Goal: Information Seeking & Learning: Learn about a topic

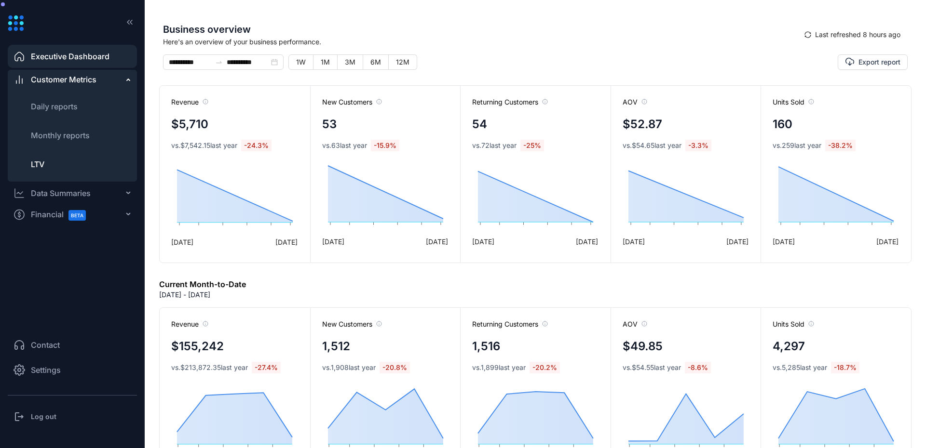
click at [44, 161] on span "LTV" at bounding box center [37, 165] width 13 height 10
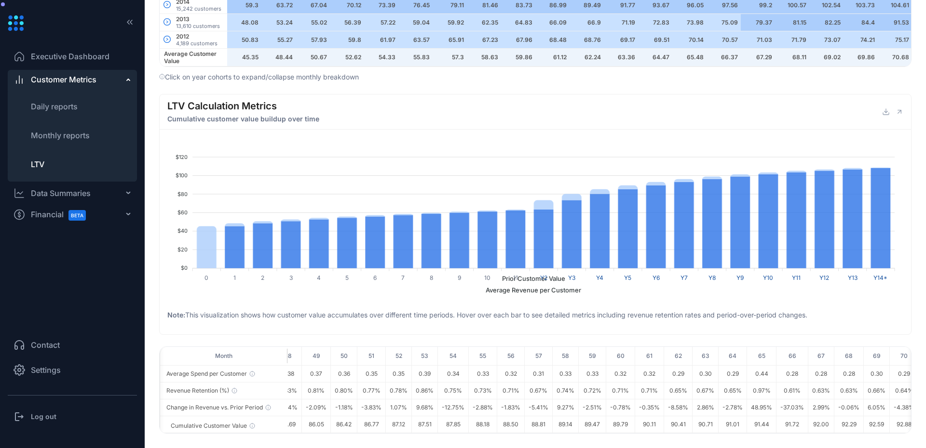
scroll to position [0, 1446]
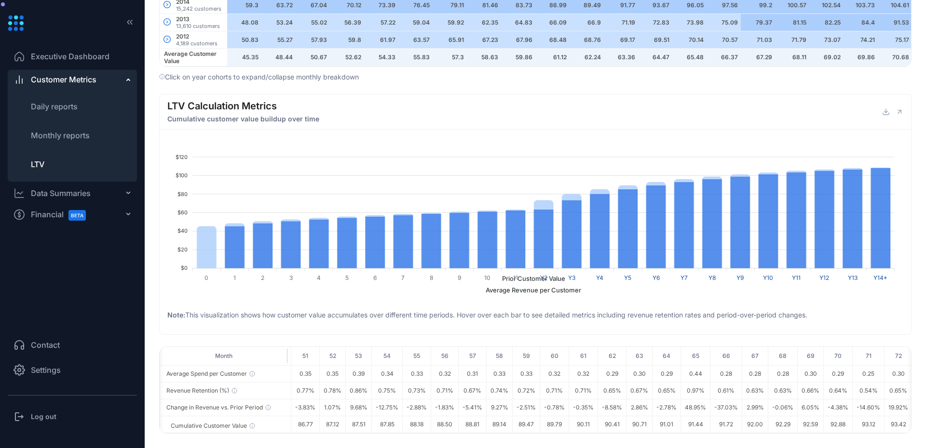
click at [40, 273] on ul "Executive Dashboard Customer Metrics Daily reports Monthly reports LTV Data Sum…" at bounding box center [72, 181] width 129 height 277
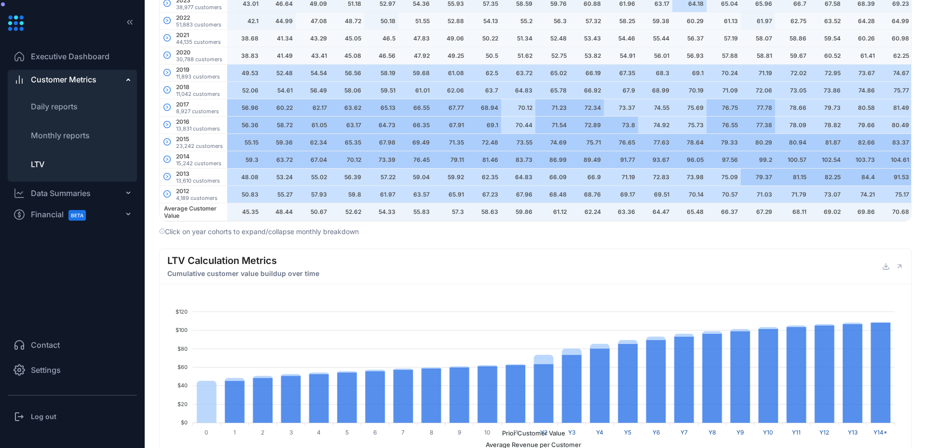
scroll to position [690, 0]
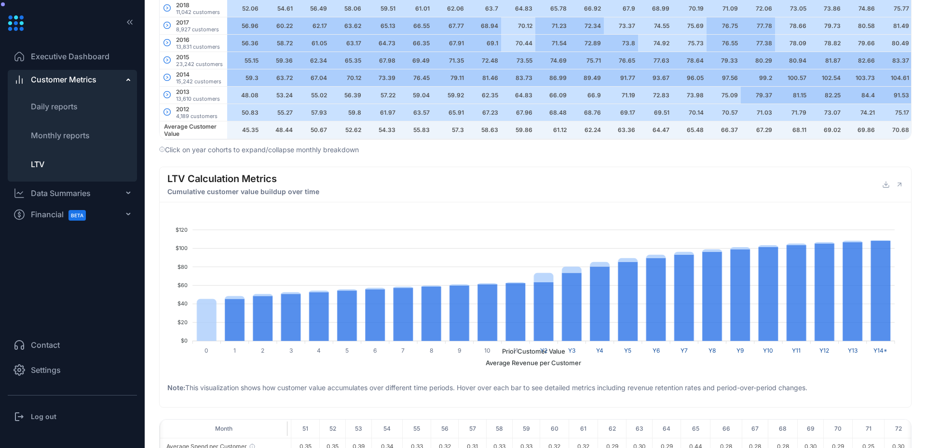
click at [896, 188] on icon at bounding box center [899, 185] width 8 height 8
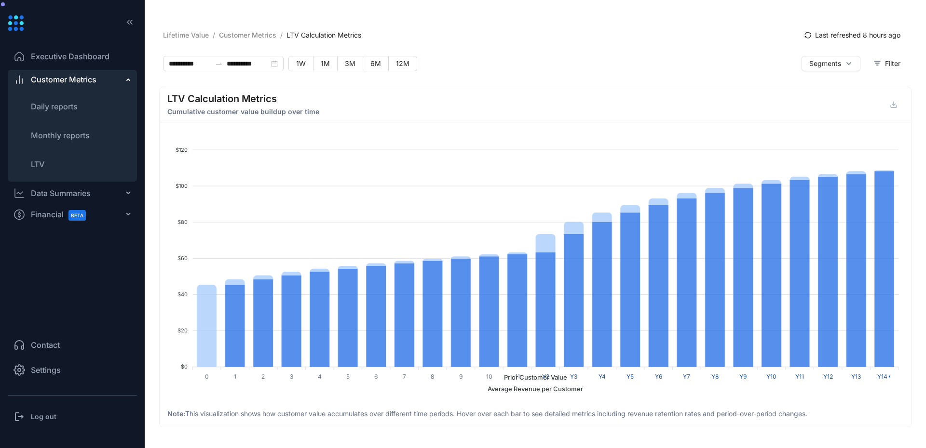
drag, startPoint x: 892, startPoint y: 375, endPoint x: 582, endPoint y: 375, distance: 310.0
click at [586, 375] on foreignobject "Prior Customer Value Average Revenue per Customer" at bounding box center [535, 265] width 736 height 260
click at [566, 375] on foreignobject "Prior Customer Value Average Revenue per Customer" at bounding box center [535, 265] width 736 height 260
click at [64, 109] on span "Daily reports" at bounding box center [54, 107] width 47 height 10
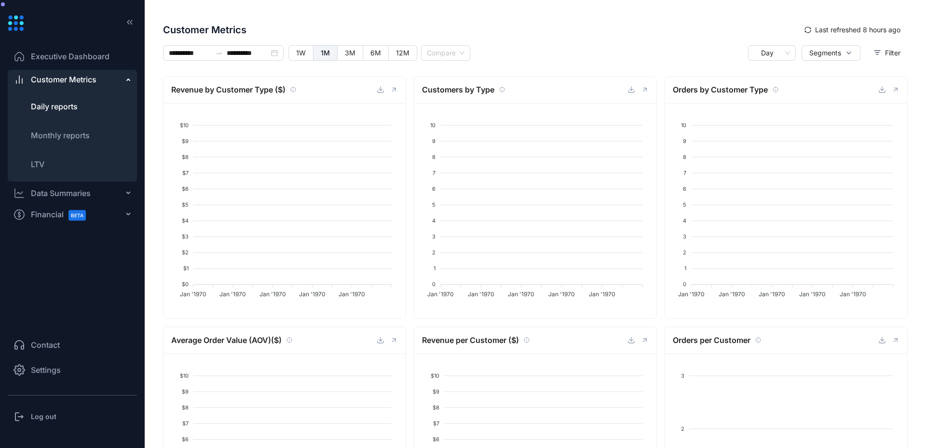
type input "**********"
click at [395, 92] on icon at bounding box center [394, 90] width 8 height 8
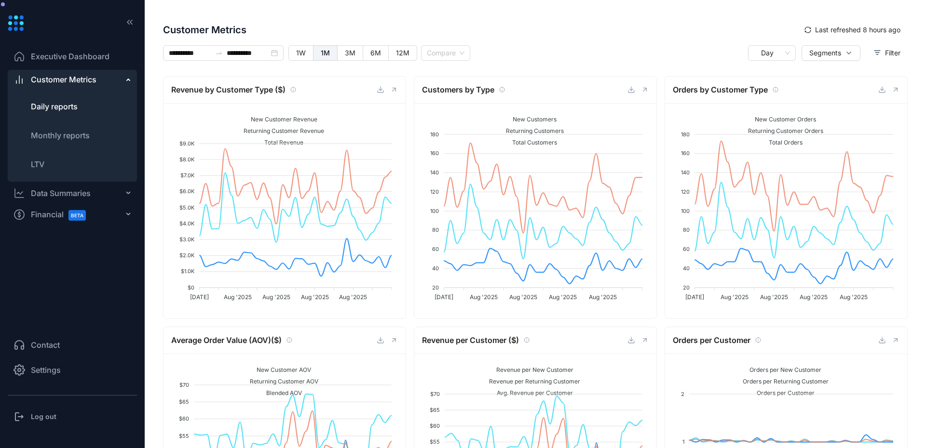
scroll to position [136, 0]
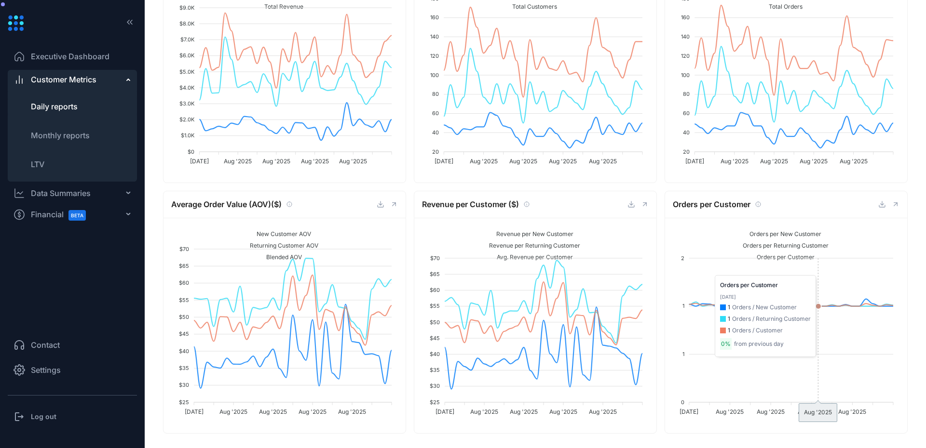
click at [818, 349] on foreignobject "Orders per New Customer Orders per Returning Customer Orders per Customer" at bounding box center [784, 322] width 225 height 193
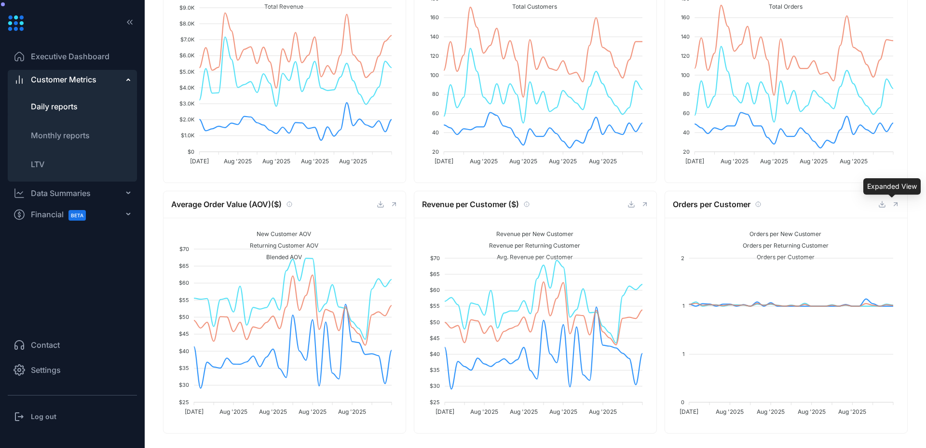
click at [891, 202] on icon at bounding box center [895, 205] width 8 height 8
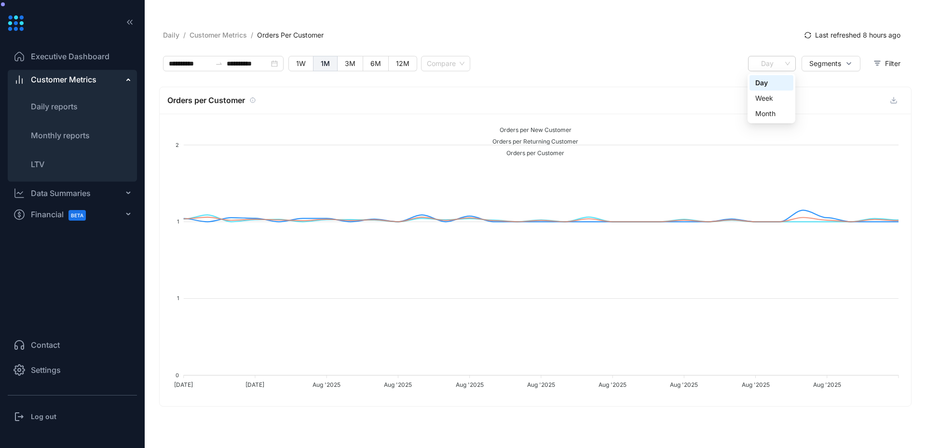
click at [777, 64] on span "Day" at bounding box center [771, 63] width 36 height 14
click at [761, 117] on div "Month" at bounding box center [771, 113] width 32 height 11
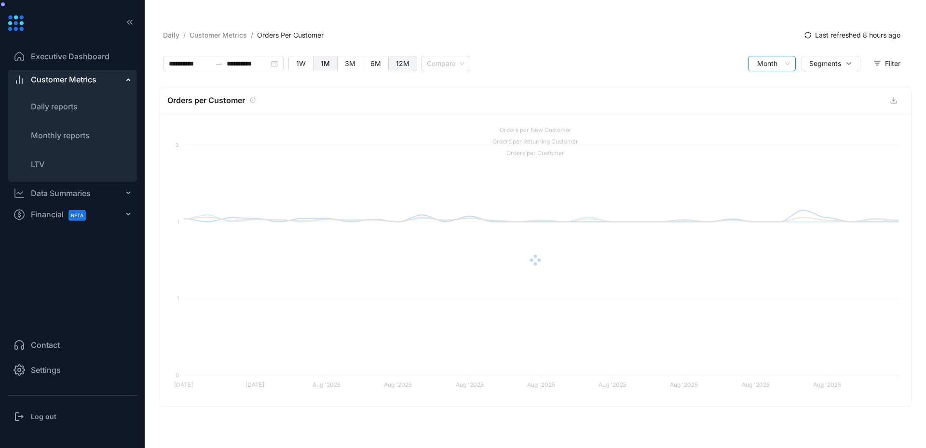
click at [398, 66] on span "12M" at bounding box center [402, 63] width 13 height 8
type input "**********"
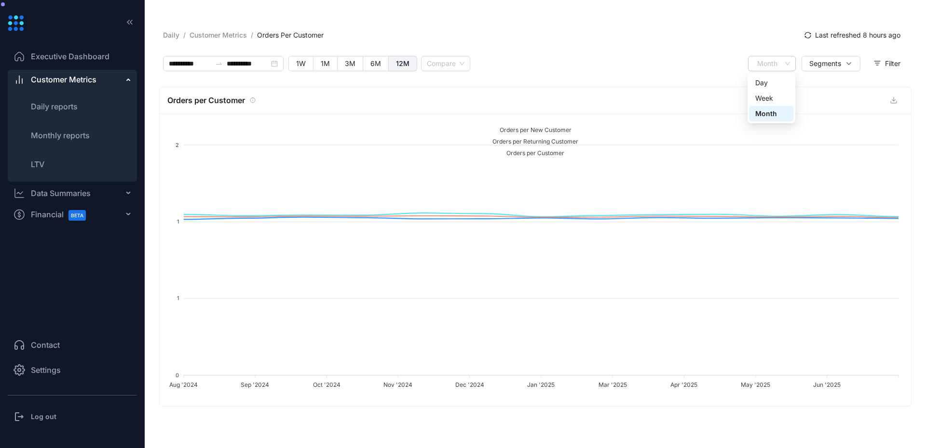
click at [772, 66] on span "Month" at bounding box center [771, 63] width 36 height 14
click at [773, 82] on div "Day" at bounding box center [771, 83] width 32 height 11
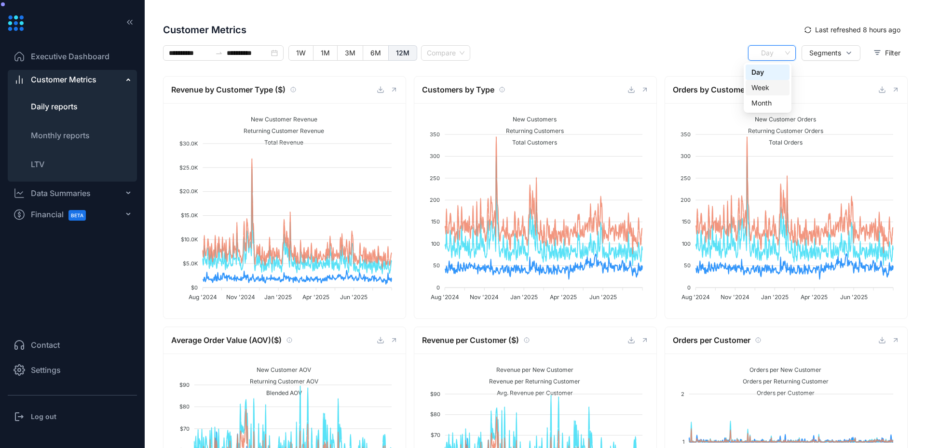
click at [768, 84] on div "Week" at bounding box center [767, 87] width 32 height 11
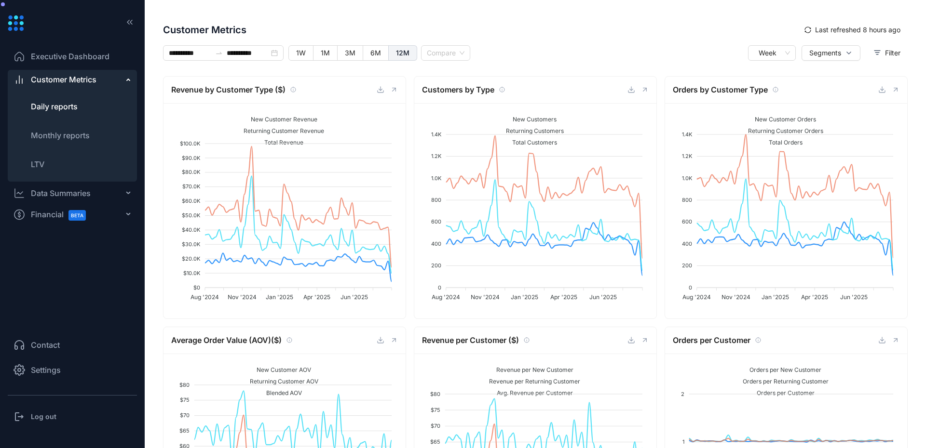
click at [34, 409] on div "Log out" at bounding box center [72, 416] width 129 height 19
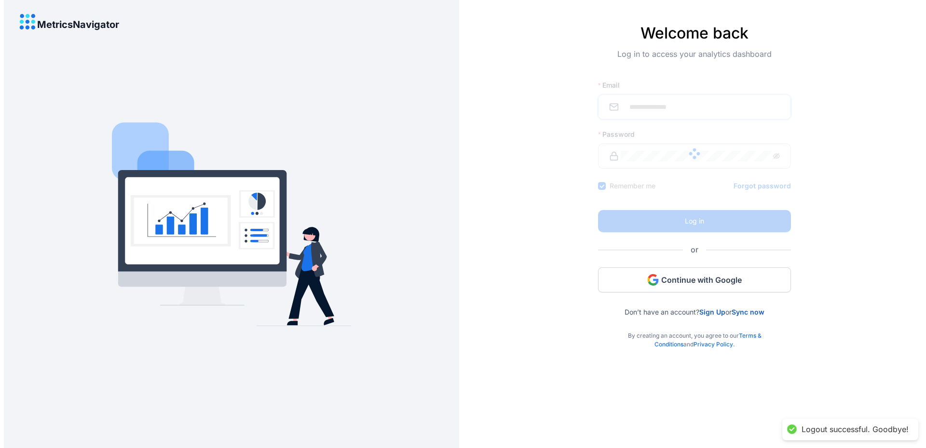
type input "**********"
